Goal: Information Seeking & Learning: Learn about a topic

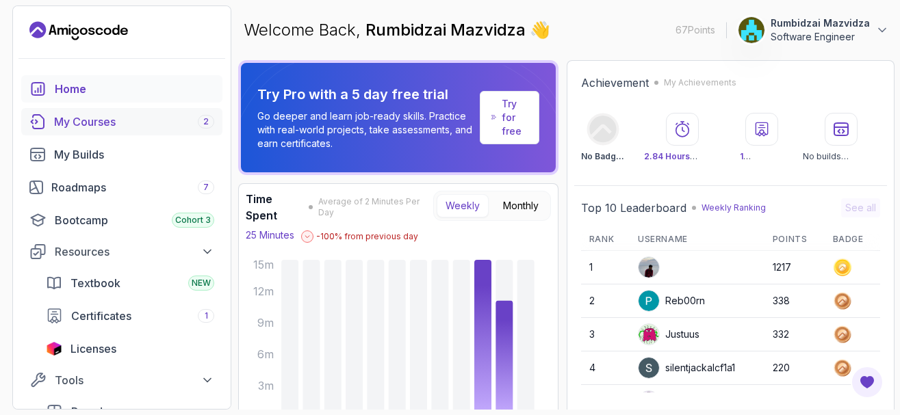
click at [92, 120] on div "My Courses 2" at bounding box center [134, 122] width 160 height 16
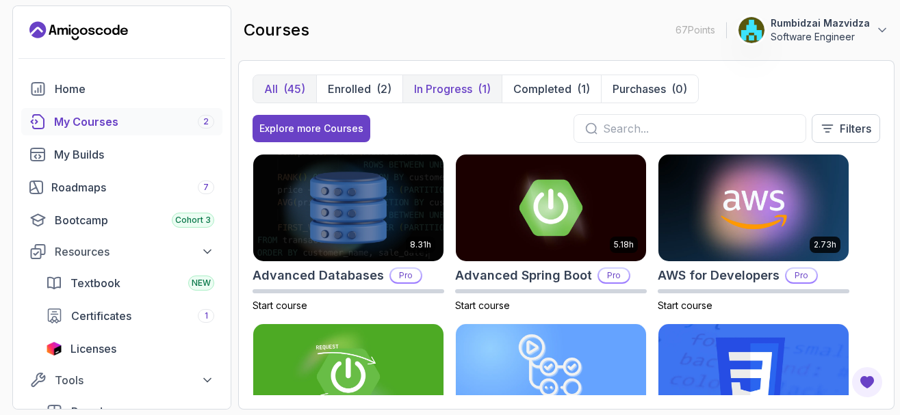
click at [447, 91] on p "In Progress" at bounding box center [443, 89] width 58 height 16
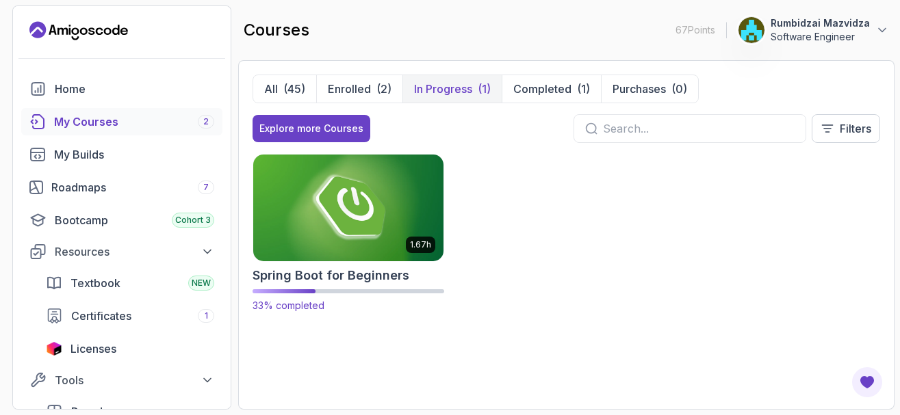
click at [315, 224] on img at bounding box center [348, 208] width 200 height 112
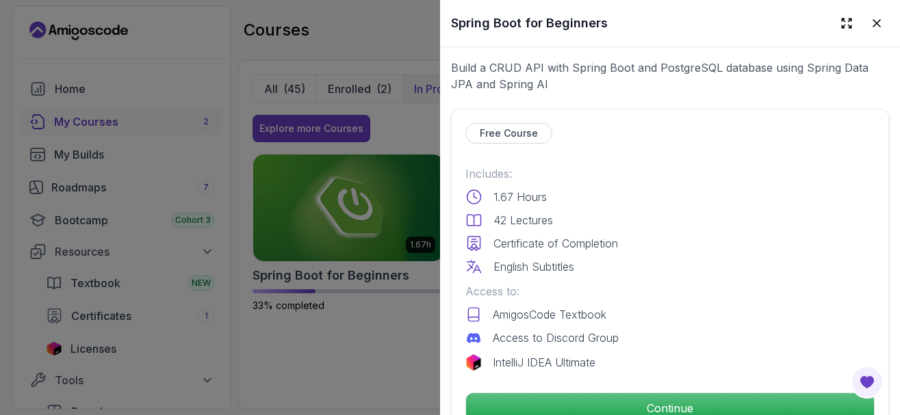
scroll to position [493, 0]
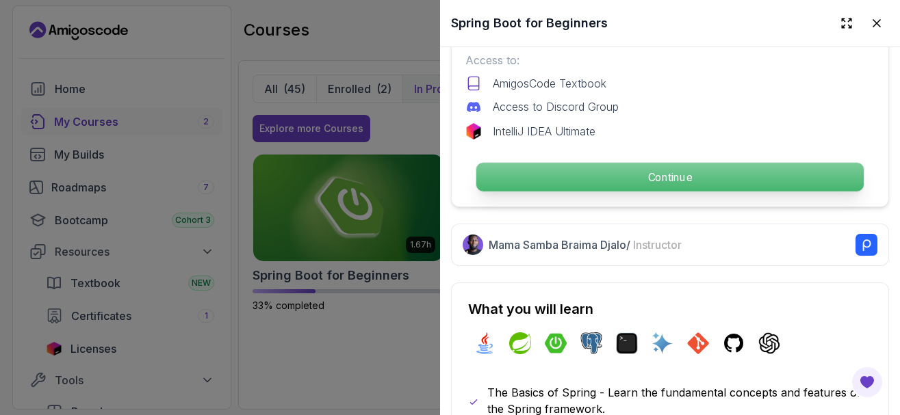
click at [562, 174] on p "Continue" at bounding box center [669, 177] width 387 height 29
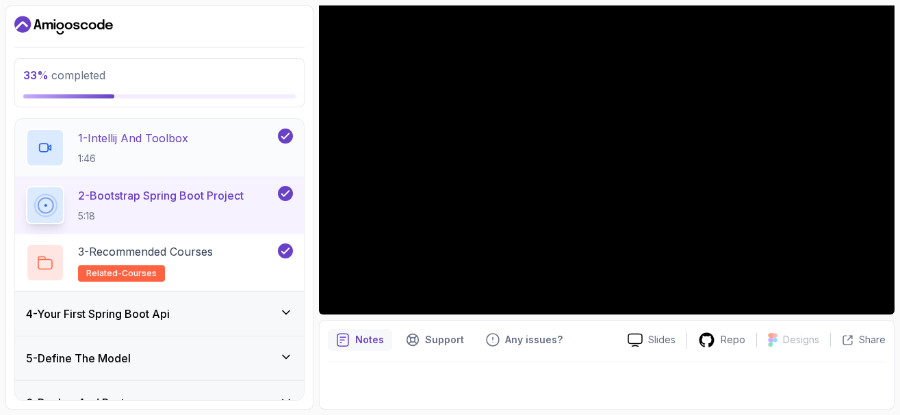
scroll to position [246, 0]
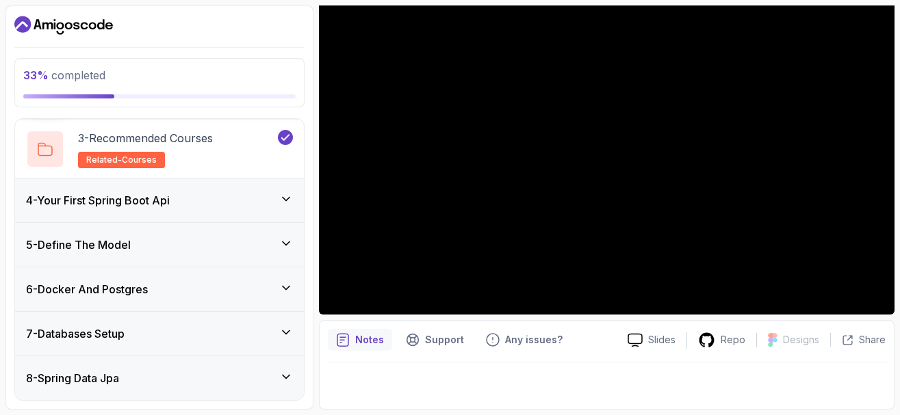
click at [287, 198] on icon at bounding box center [286, 199] width 14 height 14
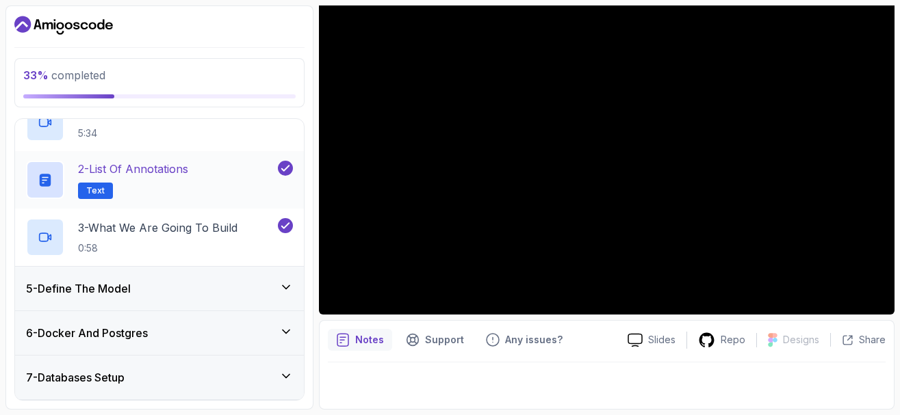
scroll to position [229, 0]
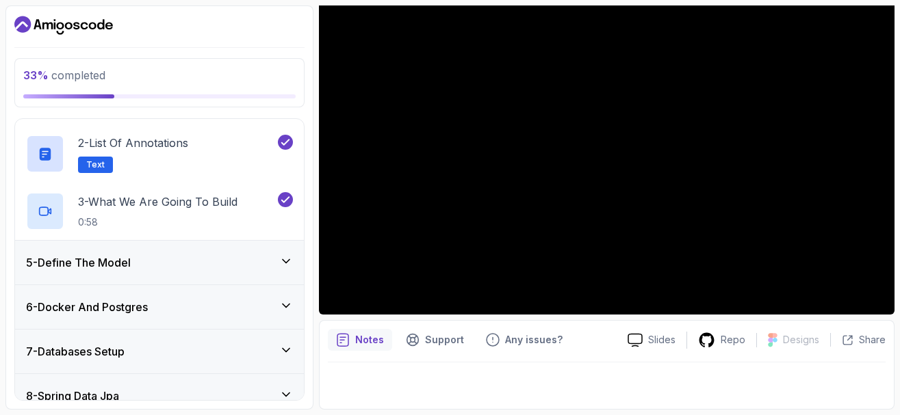
click at [283, 261] on icon at bounding box center [286, 262] width 14 height 14
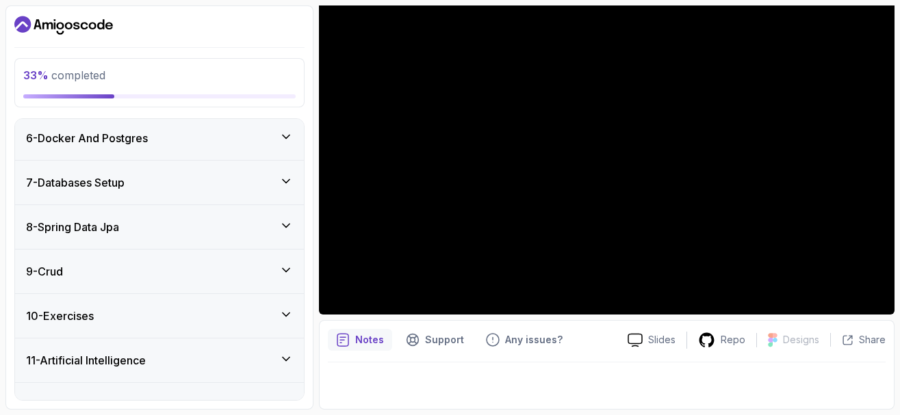
scroll to position [341, 0]
click at [283, 135] on icon at bounding box center [286, 136] width 14 height 14
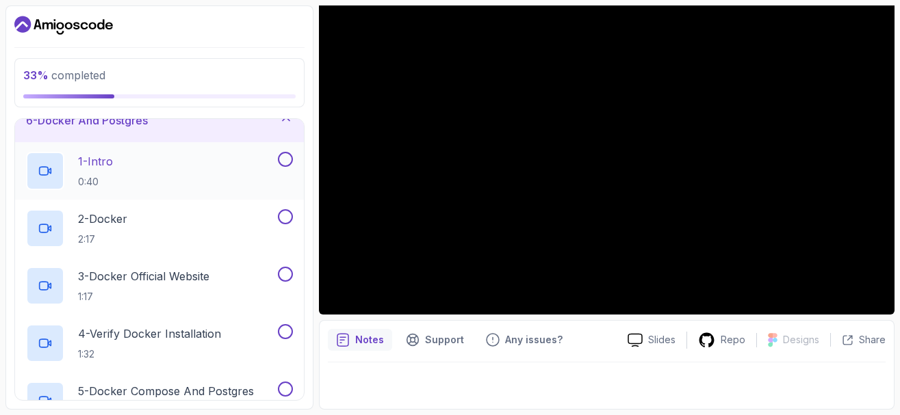
scroll to position [161, 0]
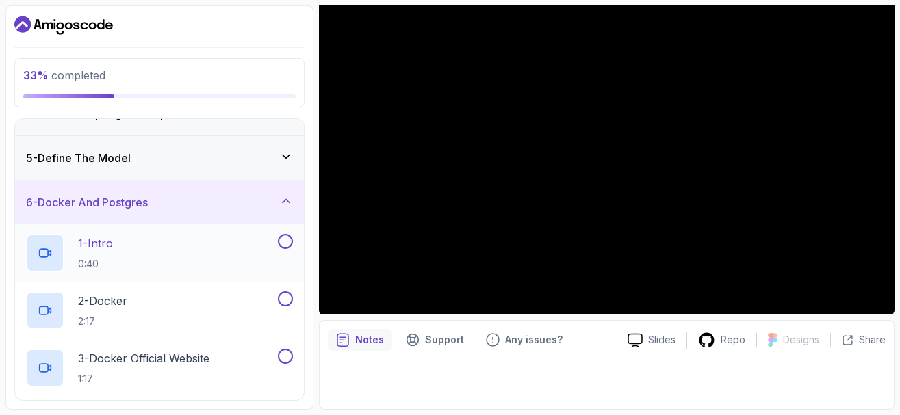
click at [287, 241] on button at bounding box center [285, 241] width 15 height 15
click at [286, 242] on icon at bounding box center [286, 241] width 8 height 5
click at [227, 242] on div "1 - Intro 0:40" at bounding box center [150, 253] width 249 height 38
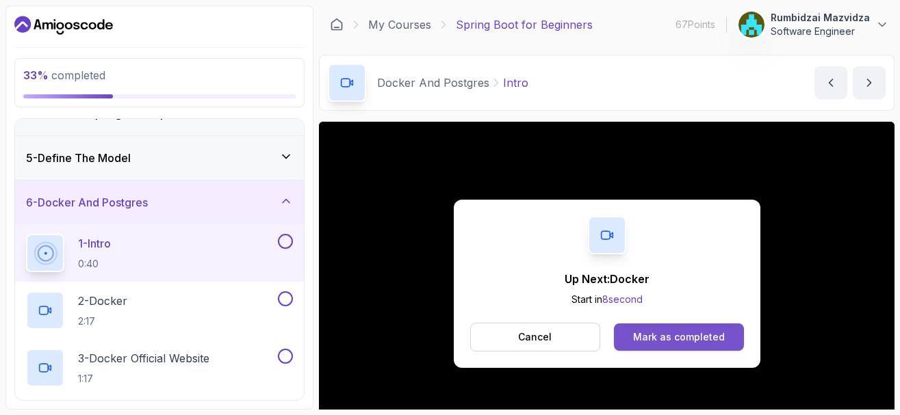
click at [655, 338] on div "Mark as completed" at bounding box center [679, 337] width 92 height 14
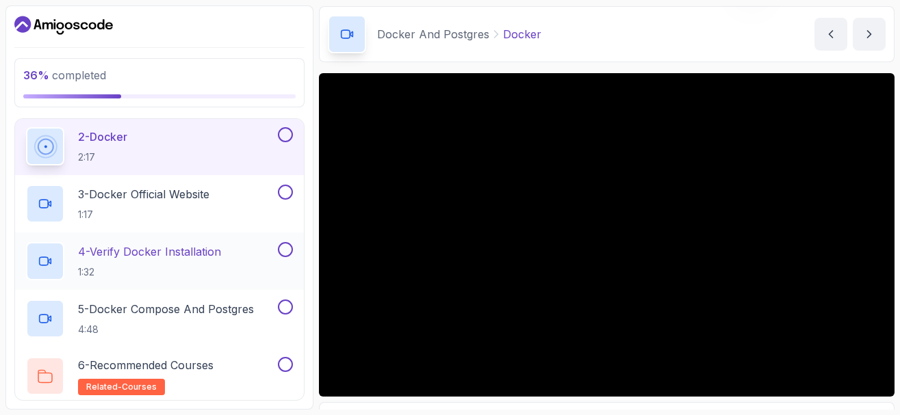
scroll to position [243, 0]
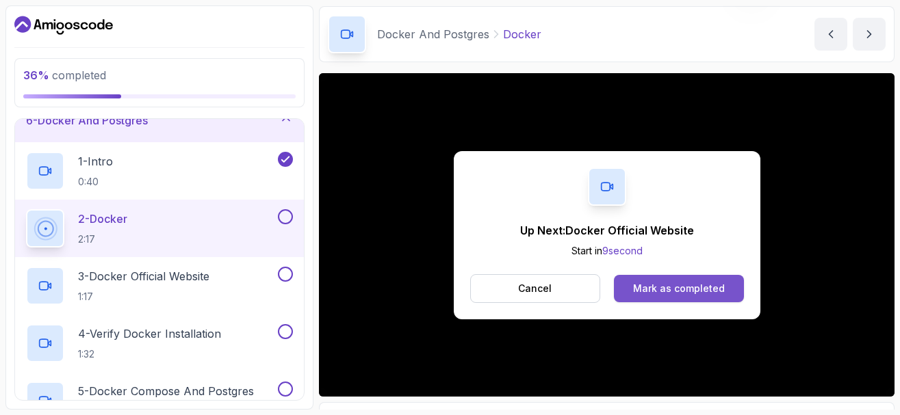
click at [684, 285] on div "Mark as completed" at bounding box center [679, 289] width 92 height 14
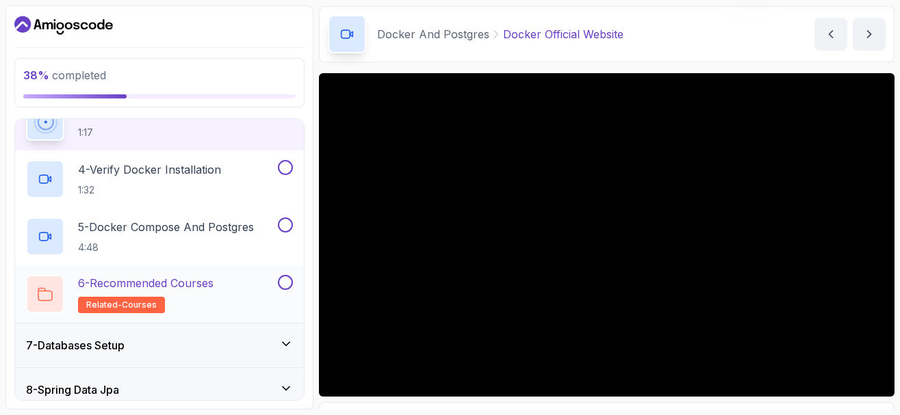
scroll to position [325, 0]
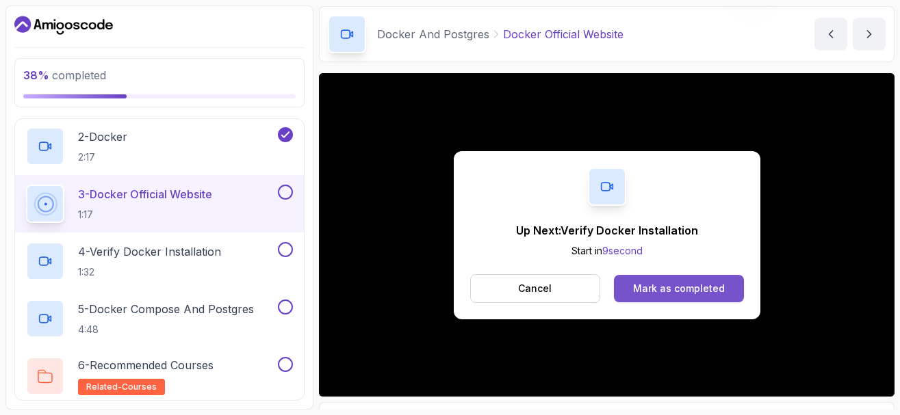
click at [658, 287] on div "Mark as completed" at bounding box center [679, 289] width 92 height 14
